Goal: Information Seeking & Learning: Learn about a topic

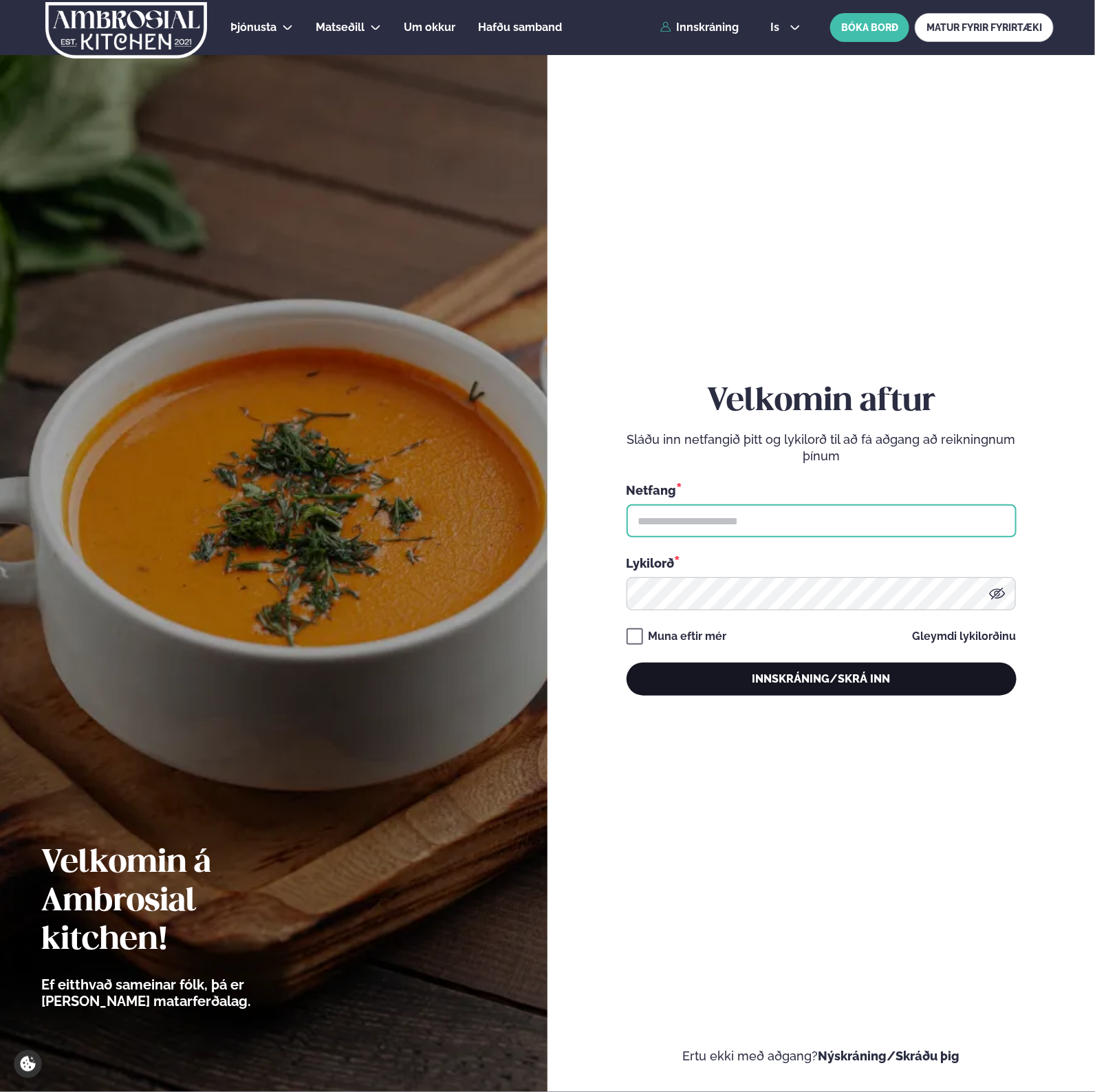
type input "**********"
click at [765, 690] on button "Innskráning/Skrá inn" at bounding box center [821, 679] width 390 height 33
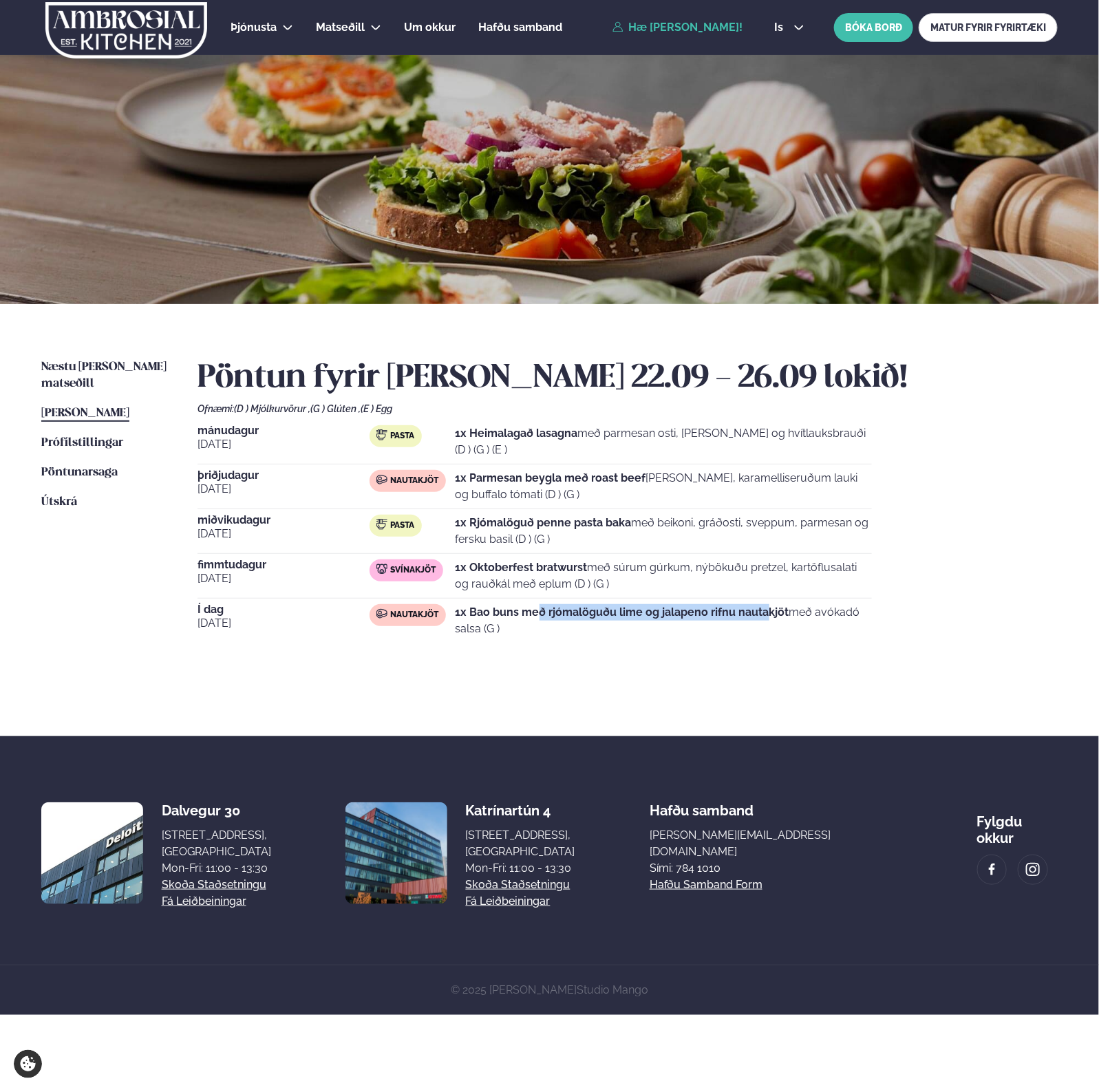
drag, startPoint x: 596, startPoint y: 610, endPoint x: 791, endPoint y: 606, distance: 195.0
click at [788, 604] on p "1x Bao buns með rjómalöguðu lime og jalapeno rifnu nautakjöt með avókadó salsa …" at bounding box center [664, 621] width 416 height 33
click at [791, 606] on p "1x Bao buns með rjómalöguðu lime og jalapeno rifnu nautakjöt með avókadó salsa …" at bounding box center [664, 621] width 416 height 33
drag, startPoint x: 840, startPoint y: 614, endPoint x: 975, endPoint y: 619, distance: 135.1
click at [975, 619] on div "[DATE] Pasta 1x Heimalagað lasagna með parmesan osti, basil pesto og hvítlauksb…" at bounding box center [628, 534] width 860 height 217
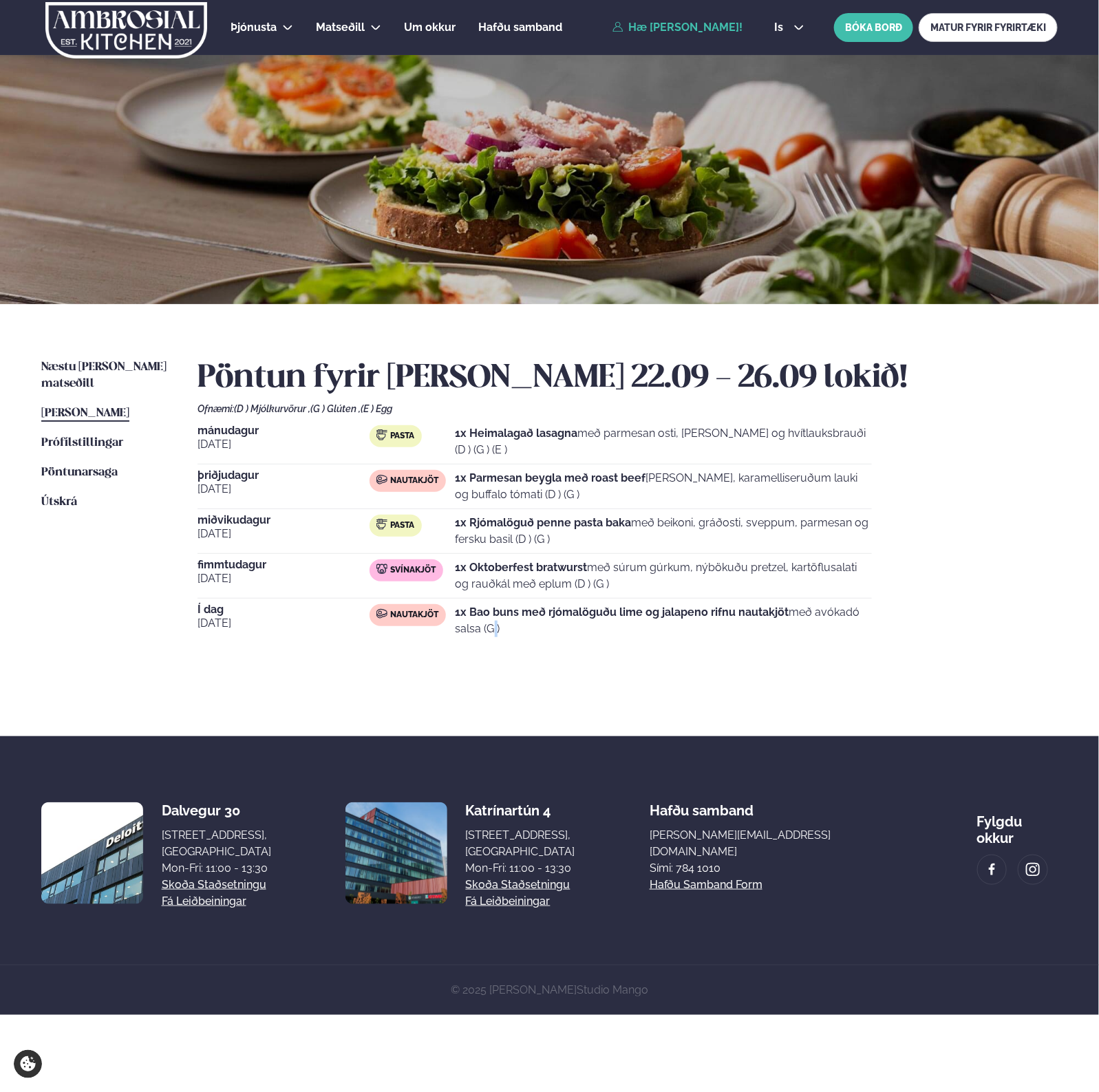
click at [975, 619] on div "[DATE] Pasta 1x Heimalagað lasagna með parmesan osti, basil pesto og hvítlauksb…" at bounding box center [628, 534] width 860 height 217
click at [93, 363] on span "Næstu [PERSON_NAME] matseðill" at bounding box center [104, 375] width 125 height 28
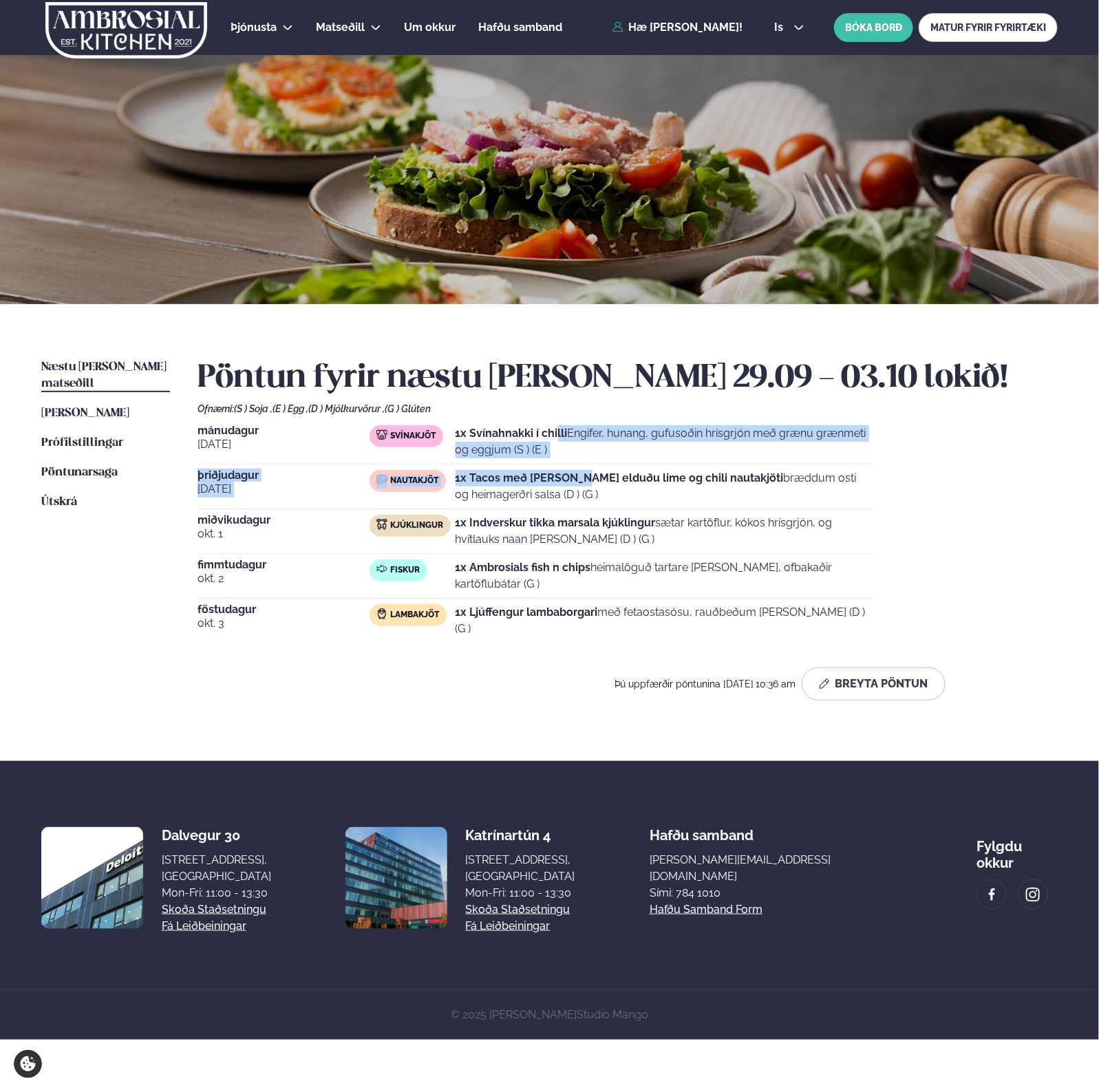
drag, startPoint x: 584, startPoint y: 480, endPoint x: 617, endPoint y: 525, distance: 55.8
click at [611, 518] on div "[DATE] Svínakjöt 1x Svínahnakki í chilli Engifer, hunang, gufusoðin hrísgrjón m…" at bounding box center [628, 534] width 860 height 217
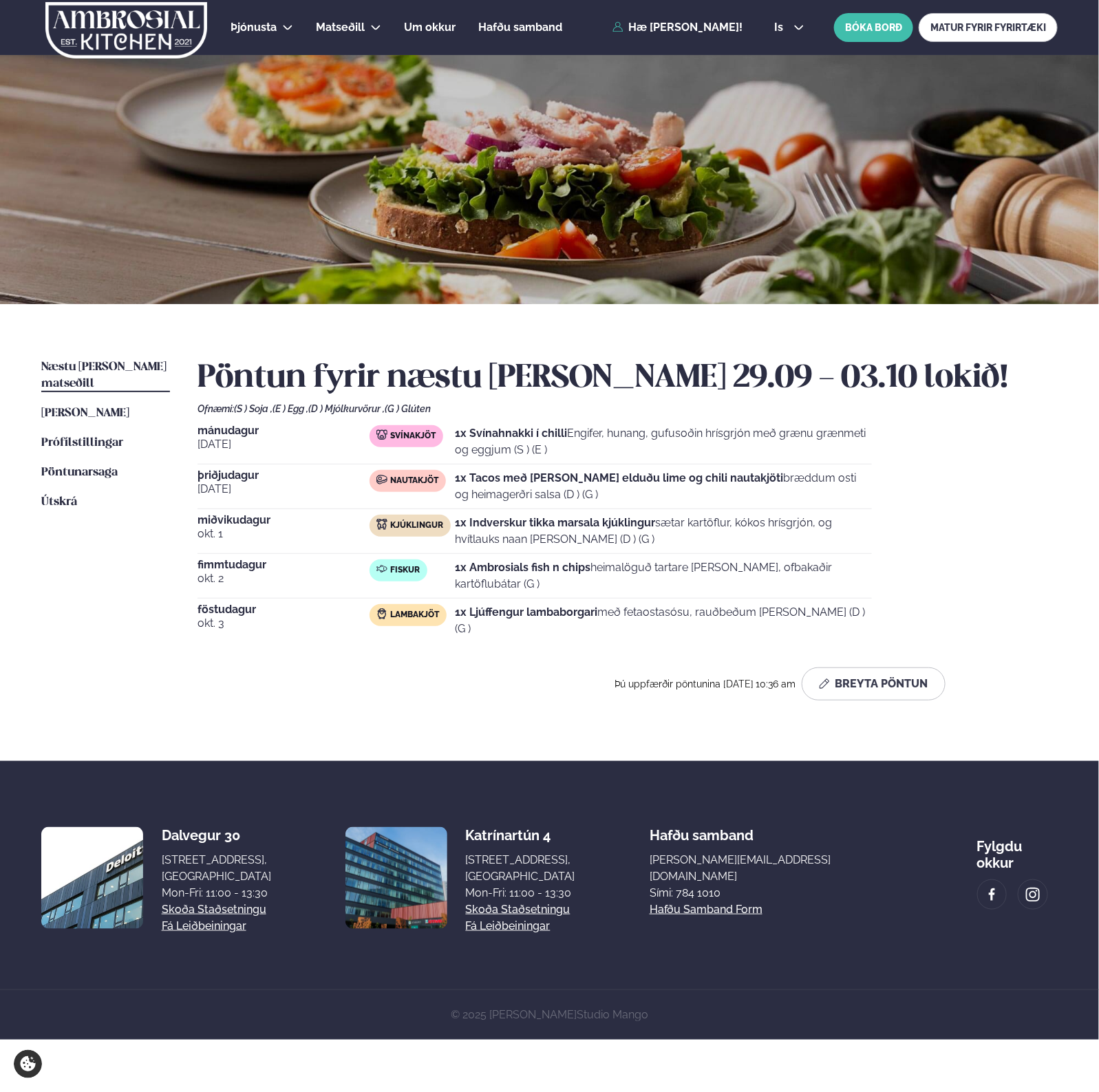
click at [618, 525] on strong "1x Indverskur tikka marsala kjúklingur" at bounding box center [555, 522] width 200 height 13
